Goal: Task Accomplishment & Management: Complete application form

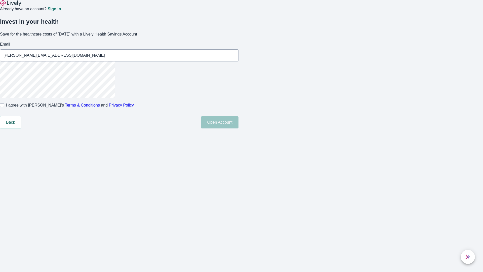
click at [4, 107] on input "I agree with Lively’s Terms & Conditions and Privacy Policy" at bounding box center [2, 105] width 4 height 4
checkbox input "true"
click at [239, 128] on button "Open Account" at bounding box center [220, 122] width 38 height 12
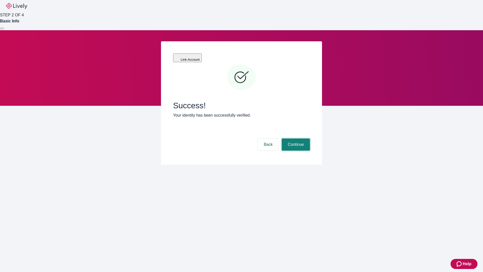
click at [295, 138] on button "Continue" at bounding box center [296, 144] width 28 height 12
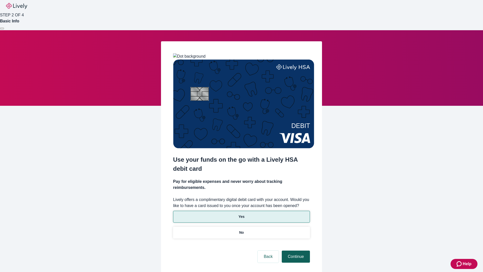
click at [241, 214] on p "Yes" at bounding box center [242, 216] width 6 height 5
click at [295, 250] on button "Continue" at bounding box center [296, 256] width 28 height 12
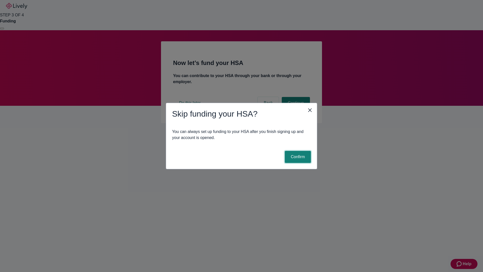
click at [297, 157] on button "Confirm" at bounding box center [298, 157] width 26 height 12
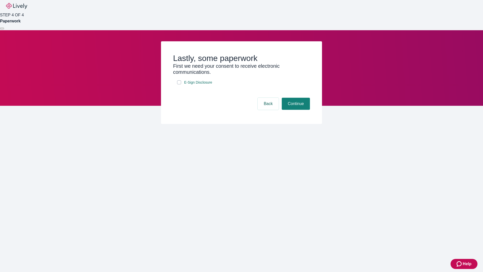
click at [179, 84] on input "E-Sign Disclosure" at bounding box center [179, 82] width 4 height 4
checkbox input "true"
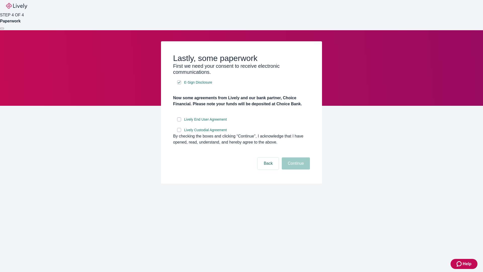
click at [179, 121] on input "Lively End User Agreement" at bounding box center [179, 119] width 4 height 4
checkbox input "true"
click at [179, 132] on input "Lively Custodial Agreement" at bounding box center [179, 130] width 4 height 4
checkbox input "true"
click at [295, 169] on button "Continue" at bounding box center [296, 163] width 28 height 12
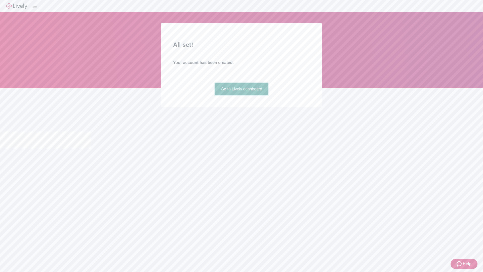
click at [241, 95] on link "Go to Lively dashboard" at bounding box center [242, 89] width 54 height 12
